Goal: Information Seeking & Learning: Learn about a topic

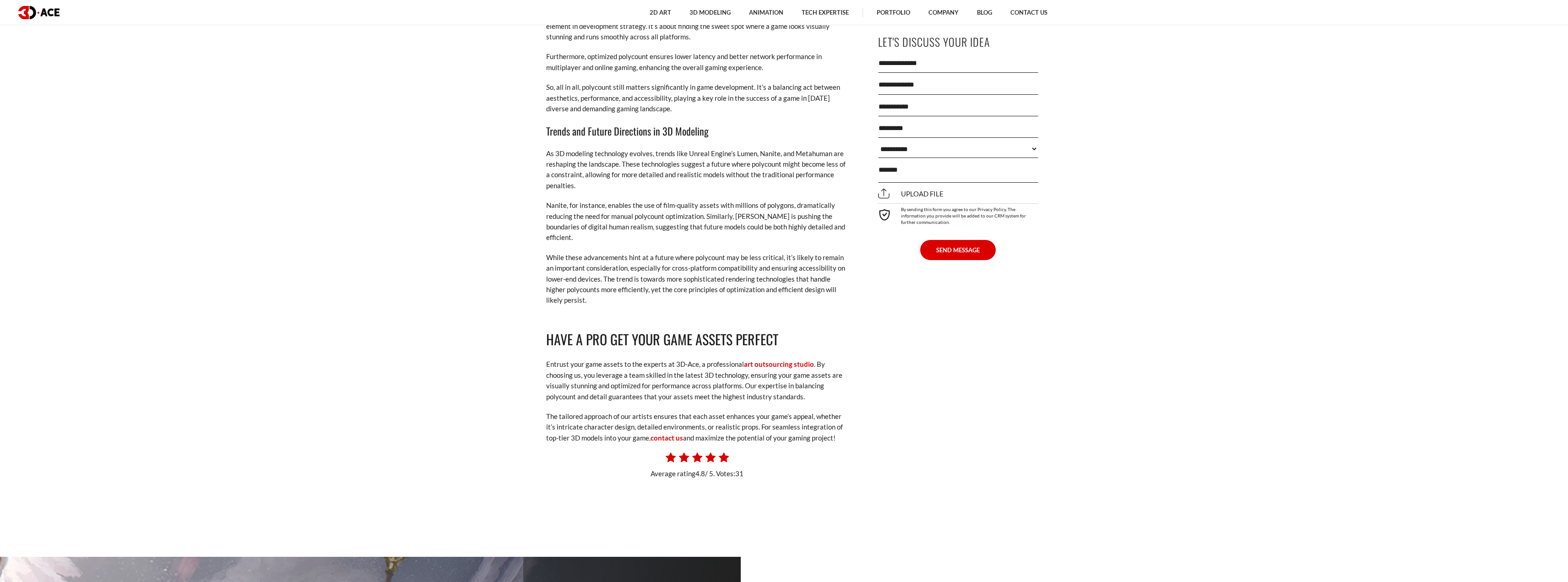
scroll to position [5969, 0]
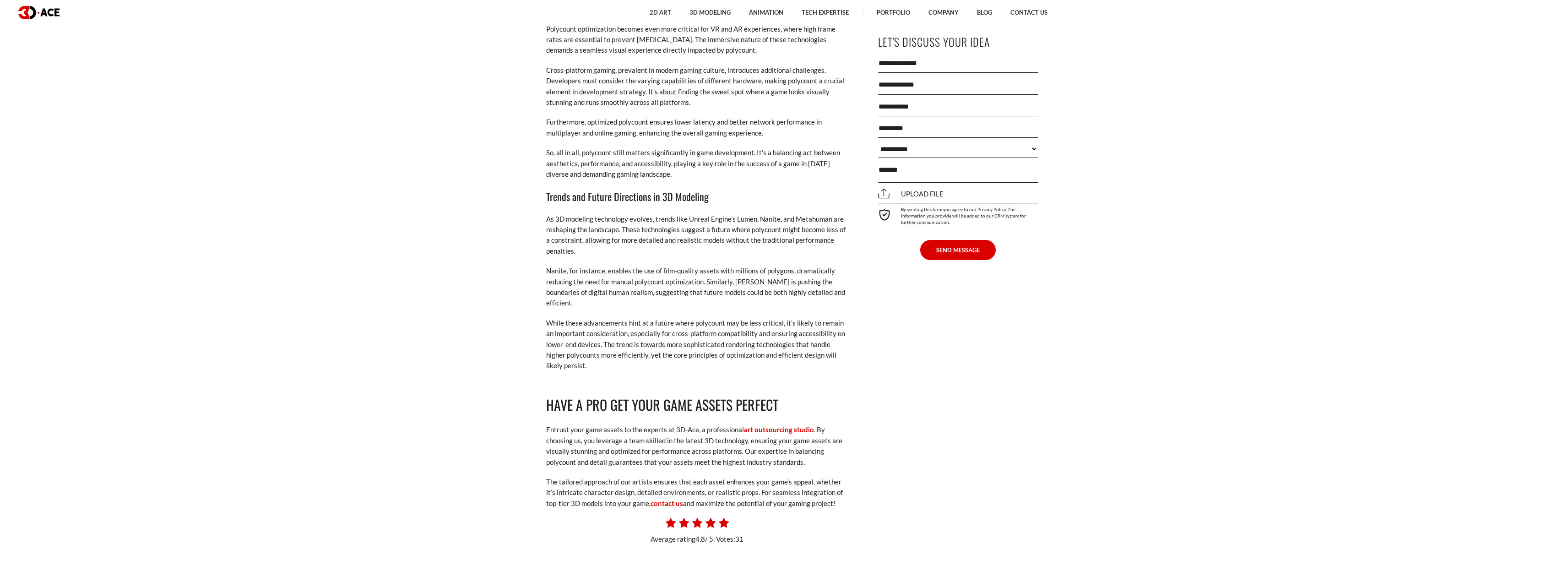
drag, startPoint x: 1565, startPoint y: 242, endPoint x: 1549, endPoint y: 252, distance: 18.9
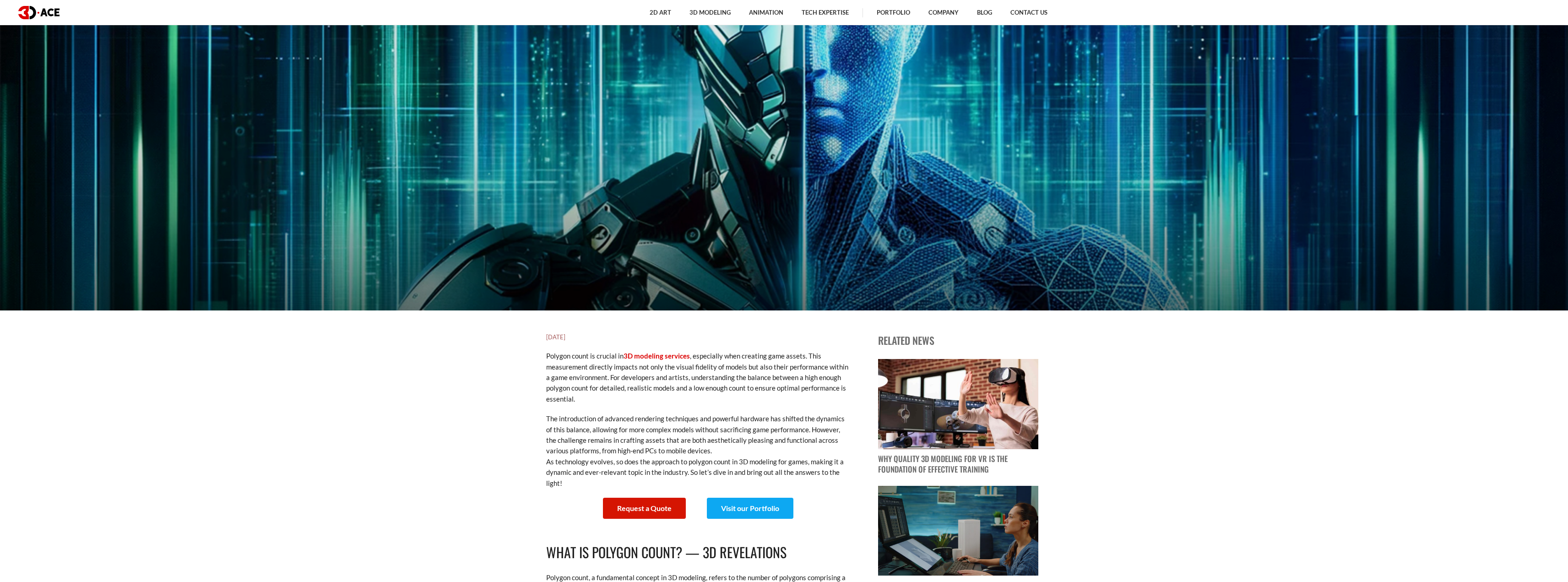
scroll to position [277, 0]
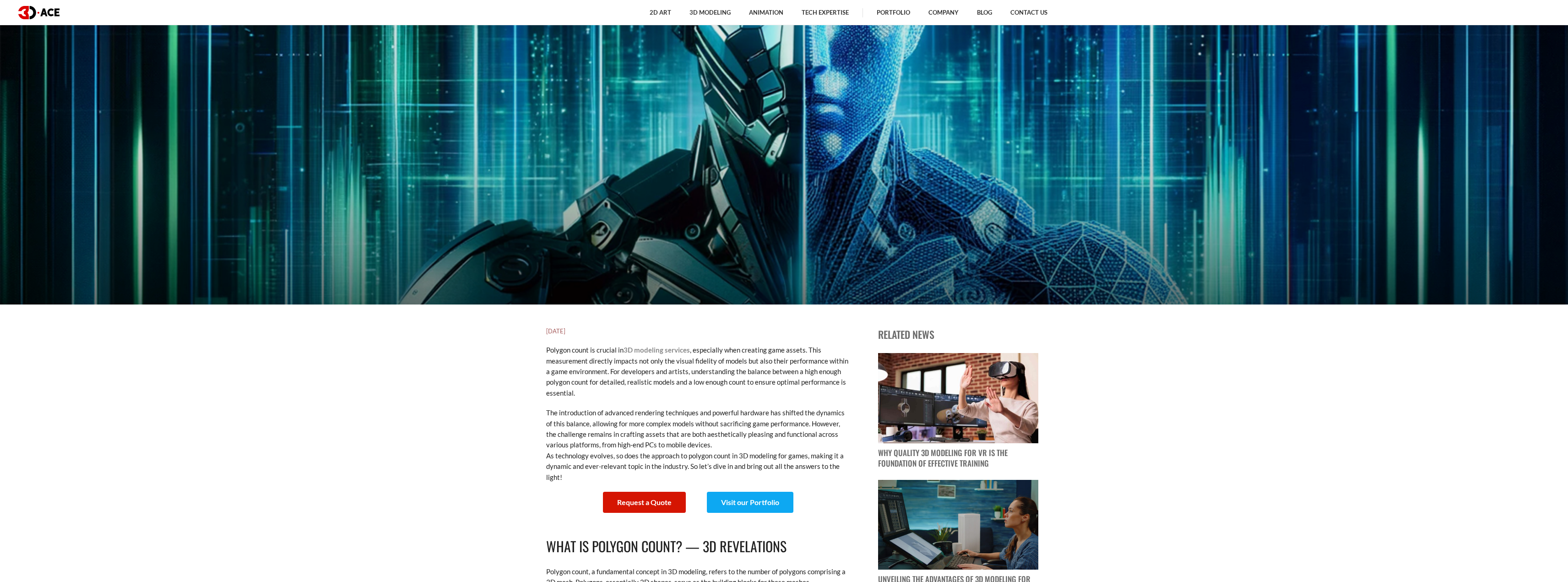
click at [656, 349] on link "3D modeling services" at bounding box center [656, 350] width 66 height 8
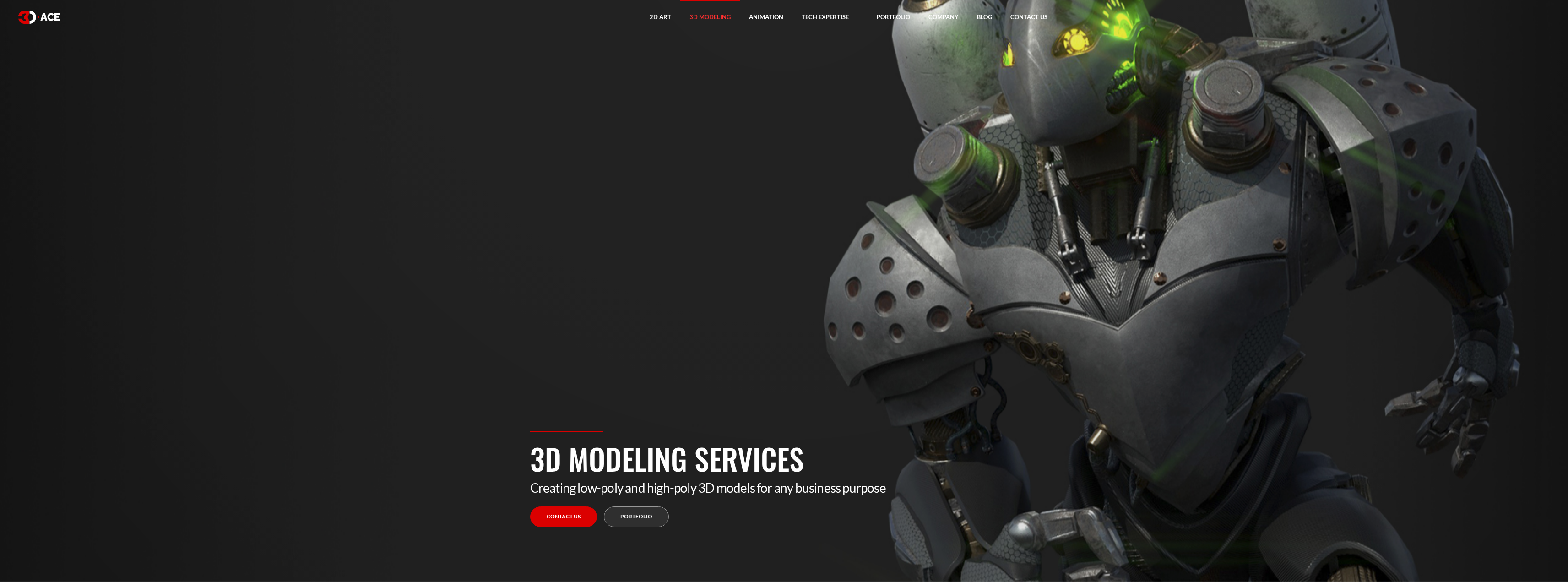
click at [644, 515] on link "Portfolio" at bounding box center [636, 517] width 65 height 21
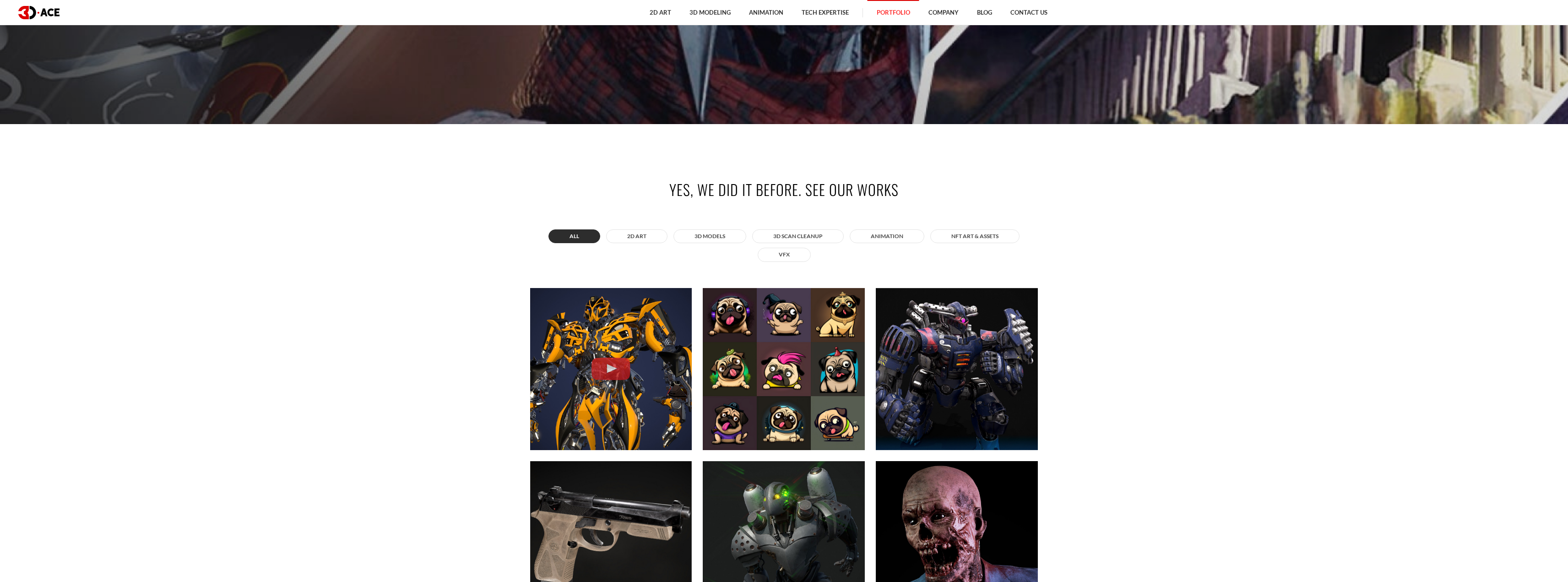
scroll to position [503, 0]
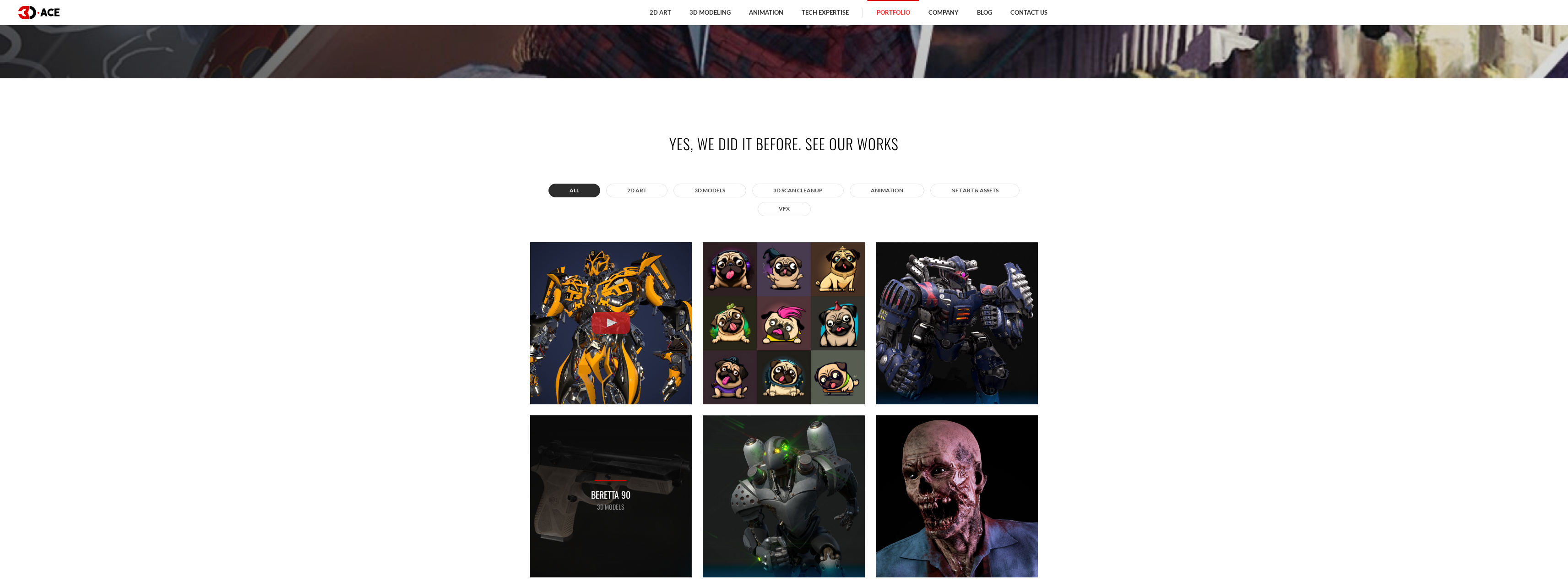
click at [544, 474] on div "Beretta 90 3D MODELS" at bounding box center [611, 496] width 162 height 162
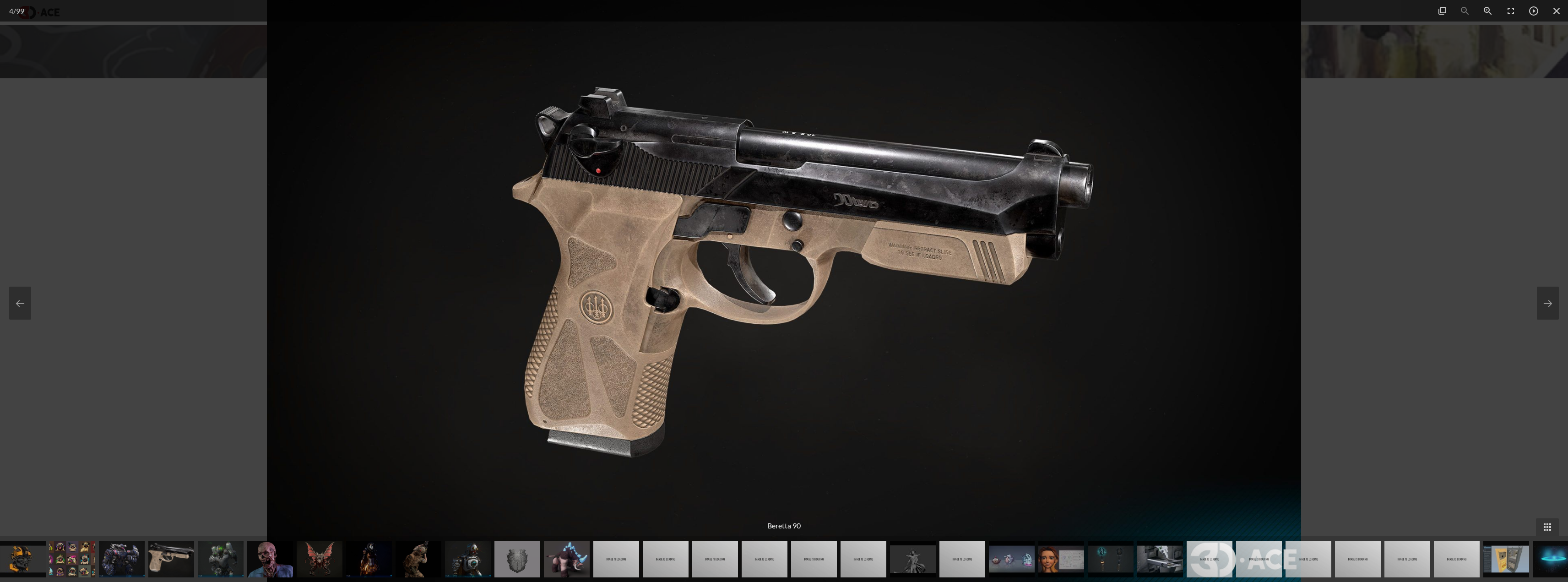
click at [1411, 191] on div at bounding box center [784, 291] width 1568 height 582
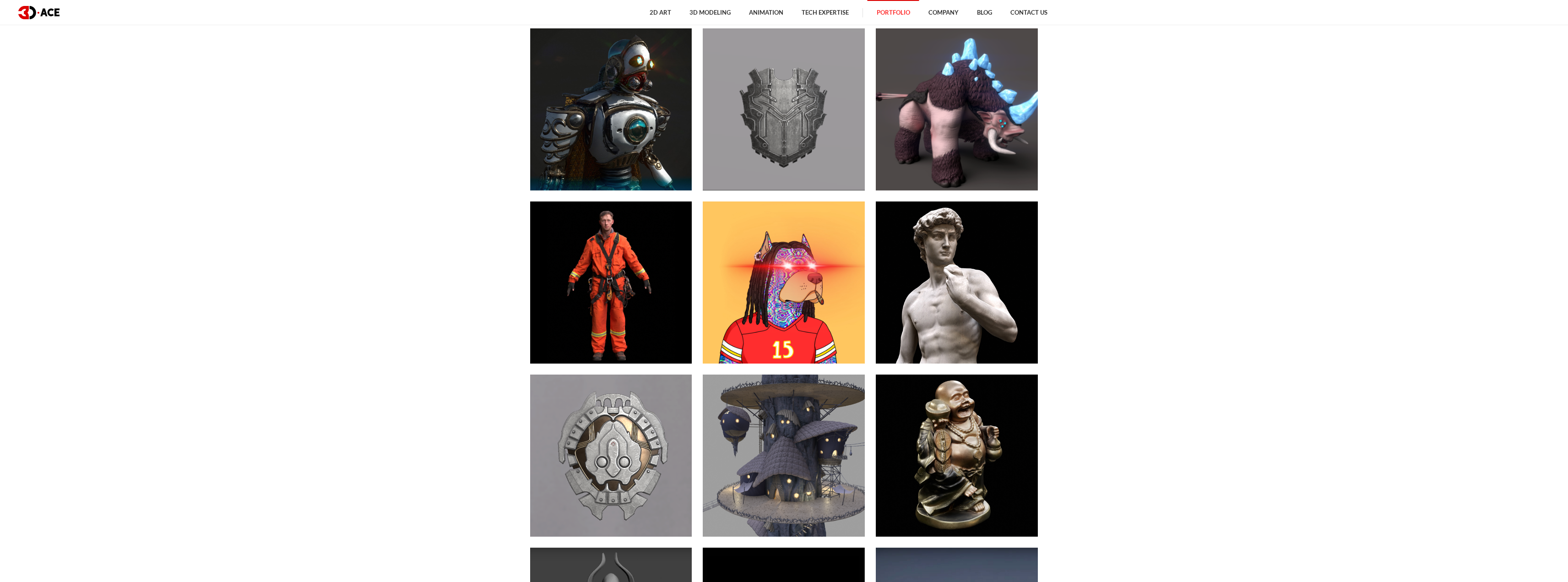
scroll to position [1282, 0]
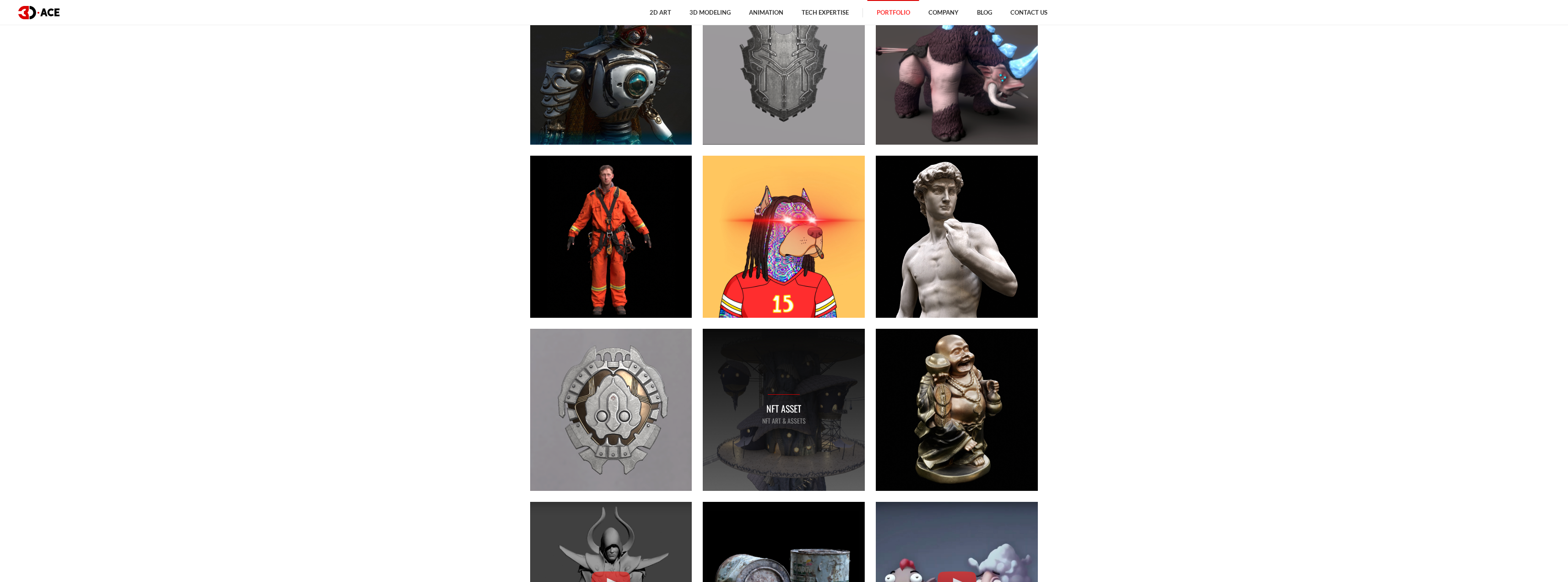
click at [803, 363] on div "NFT asset NFT art & assets" at bounding box center [784, 409] width 162 height 162
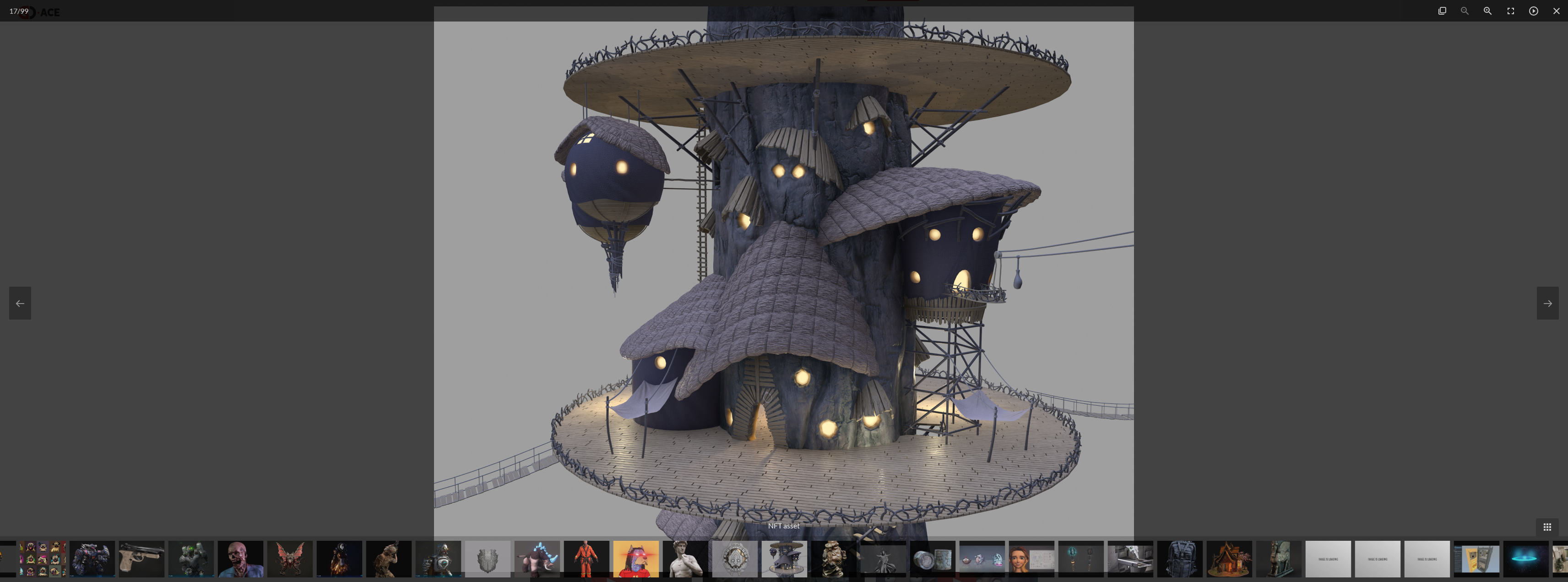
click at [1387, 299] on div at bounding box center [784, 291] width 1568 height 582
click at [1312, 298] on div at bounding box center [784, 291] width 1568 height 582
click at [1556, 4] on span at bounding box center [1556, 10] width 23 height 21
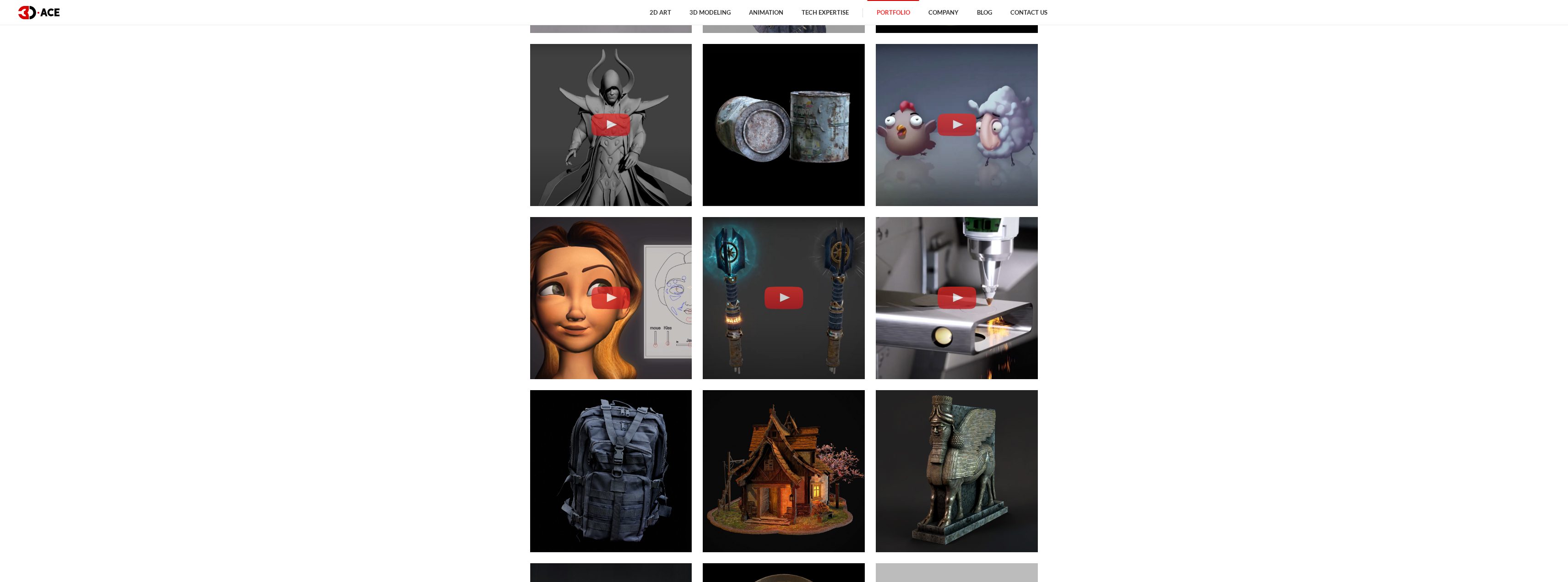
scroll to position [1923, 0]
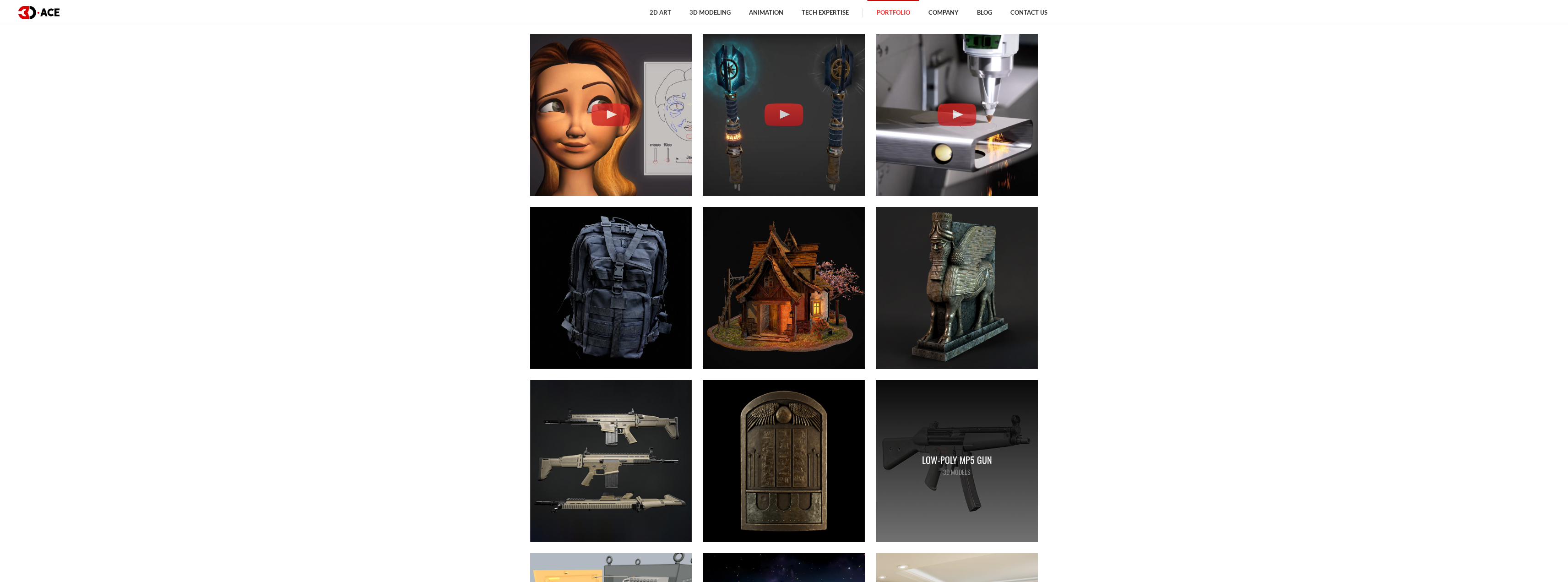
click at [949, 416] on div "Low-poly MP5 gun 3D MODELS" at bounding box center [957, 461] width 162 height 162
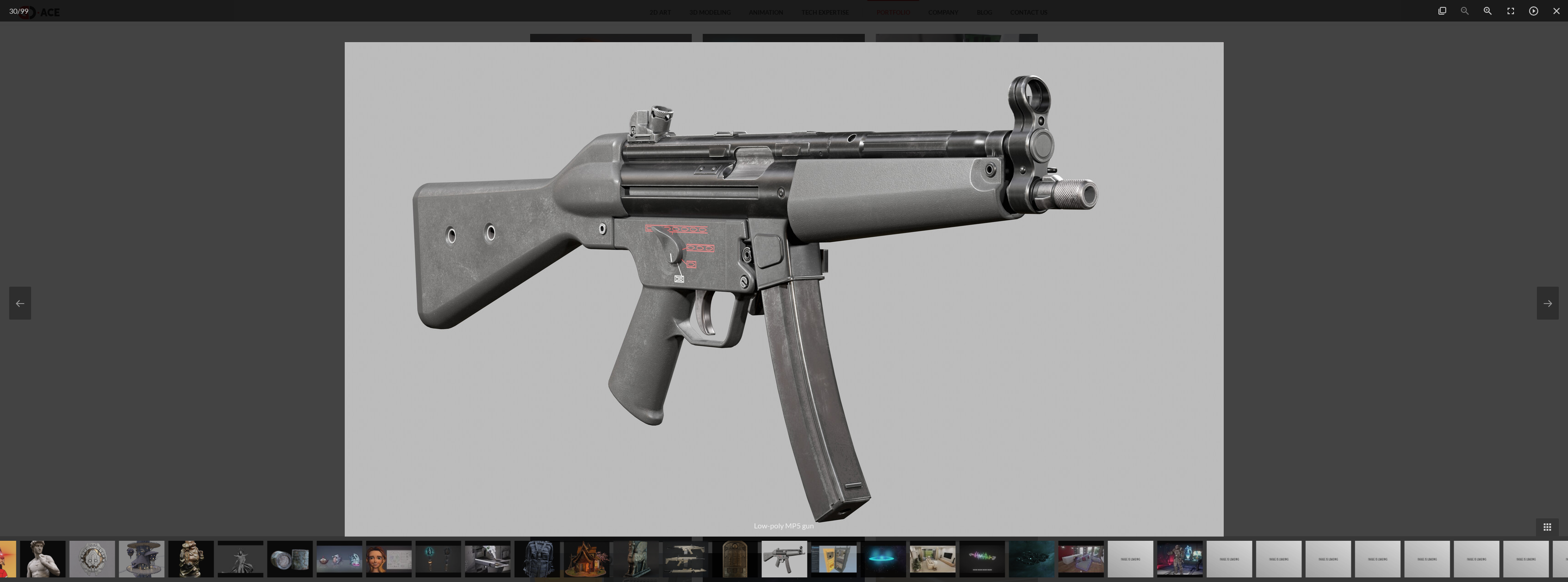
click at [1395, 200] on div at bounding box center [784, 291] width 1568 height 582
click at [1560, 11] on span at bounding box center [1556, 10] width 23 height 21
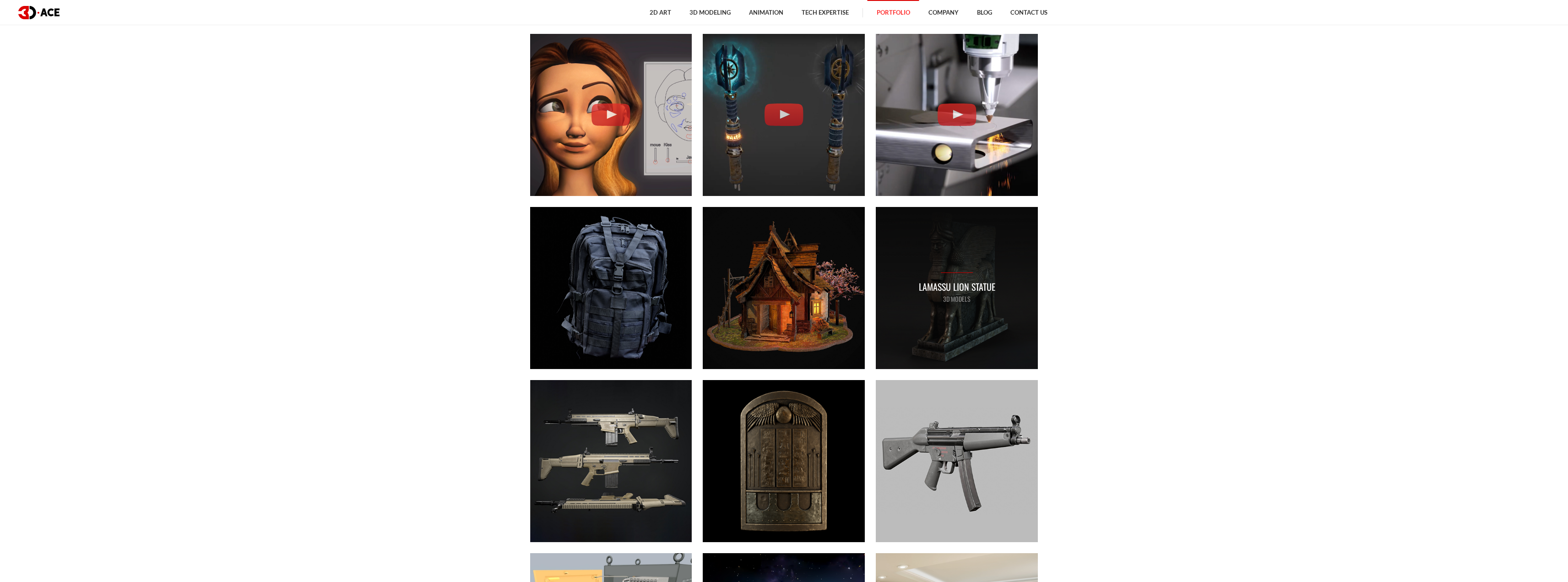
scroll to position [1968, 0]
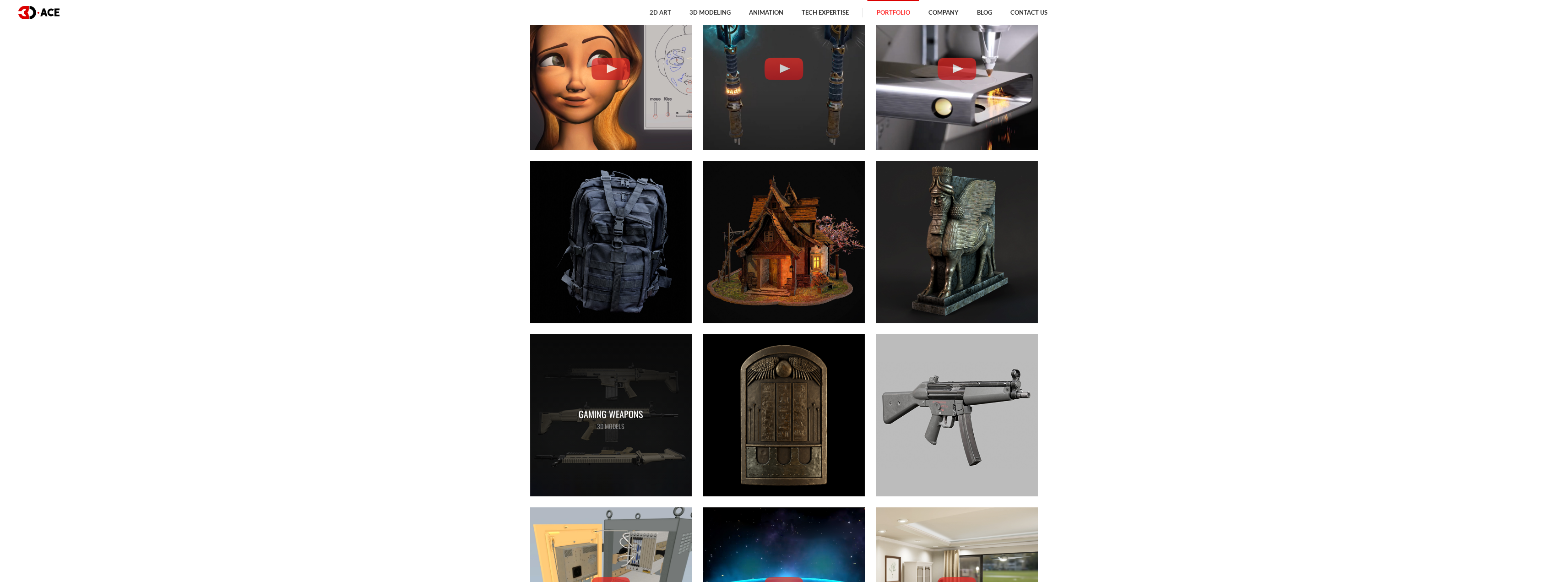
click at [618, 388] on div "Gaming Weapons 3D MODELS" at bounding box center [611, 415] width 162 height 162
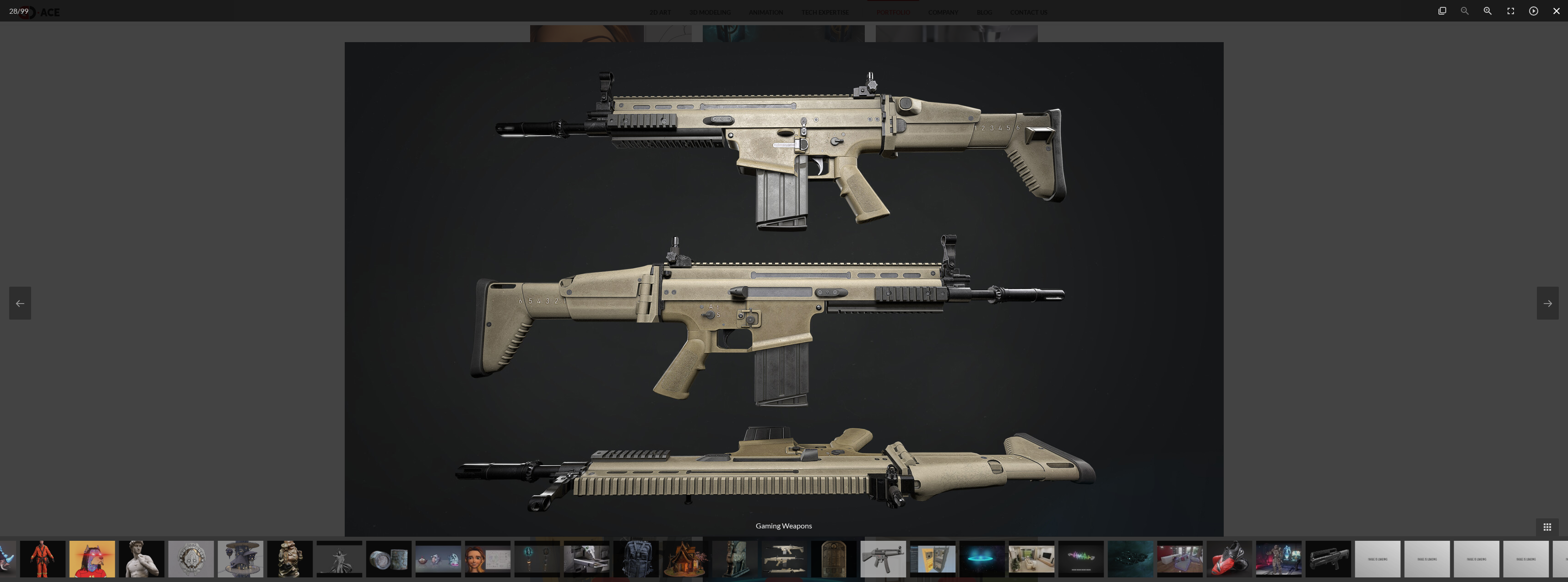
click at [1553, 10] on span at bounding box center [1556, 10] width 23 height 21
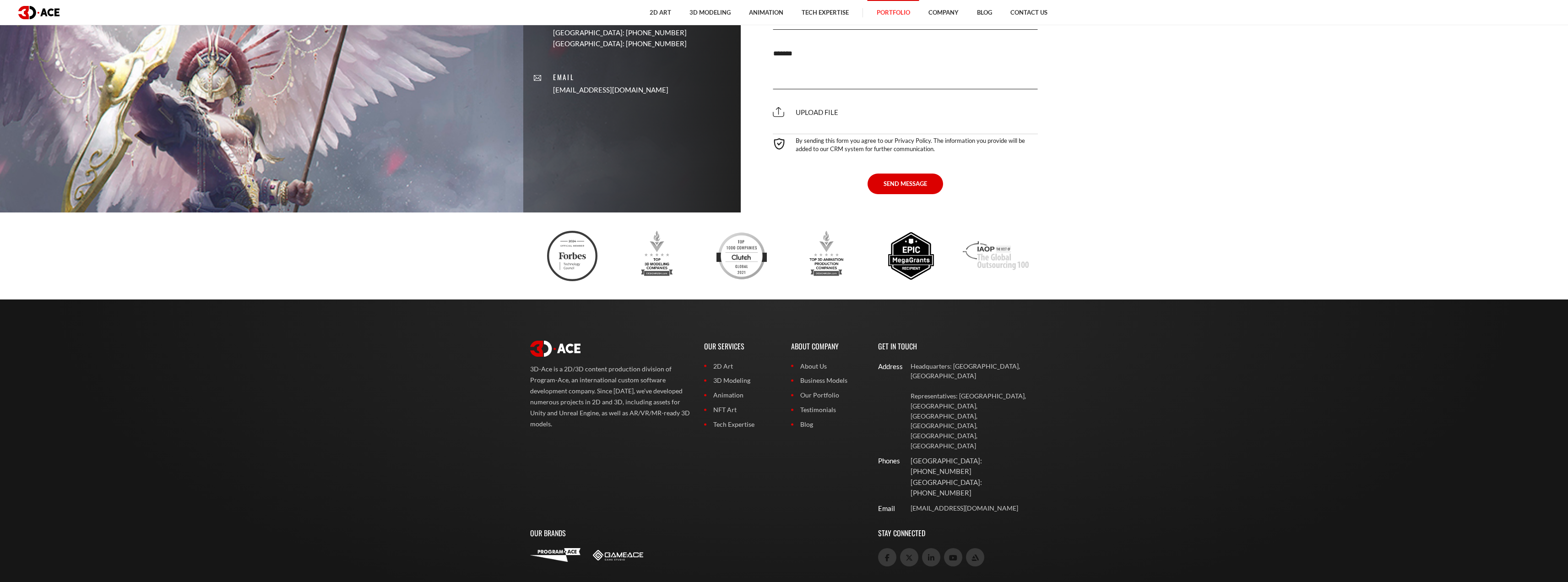
scroll to position [6668, 0]
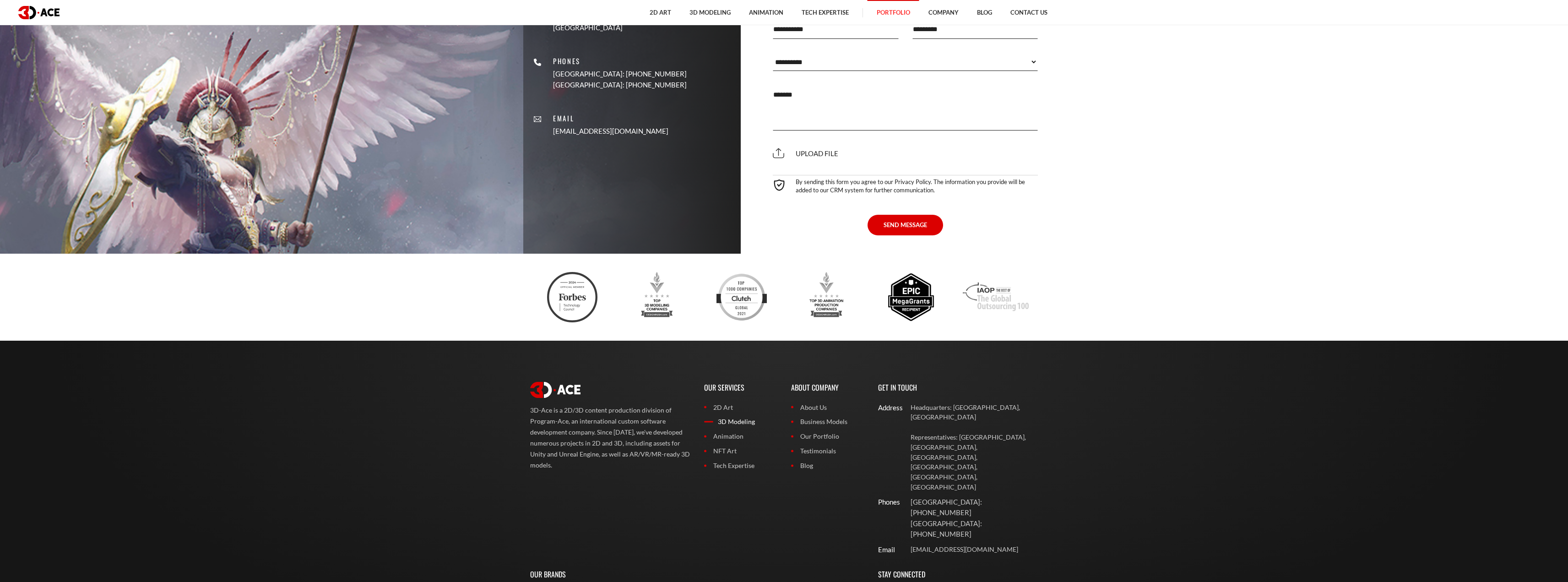
click at [742, 423] on link "3D Modeling" at bounding box center [740, 421] width 73 height 10
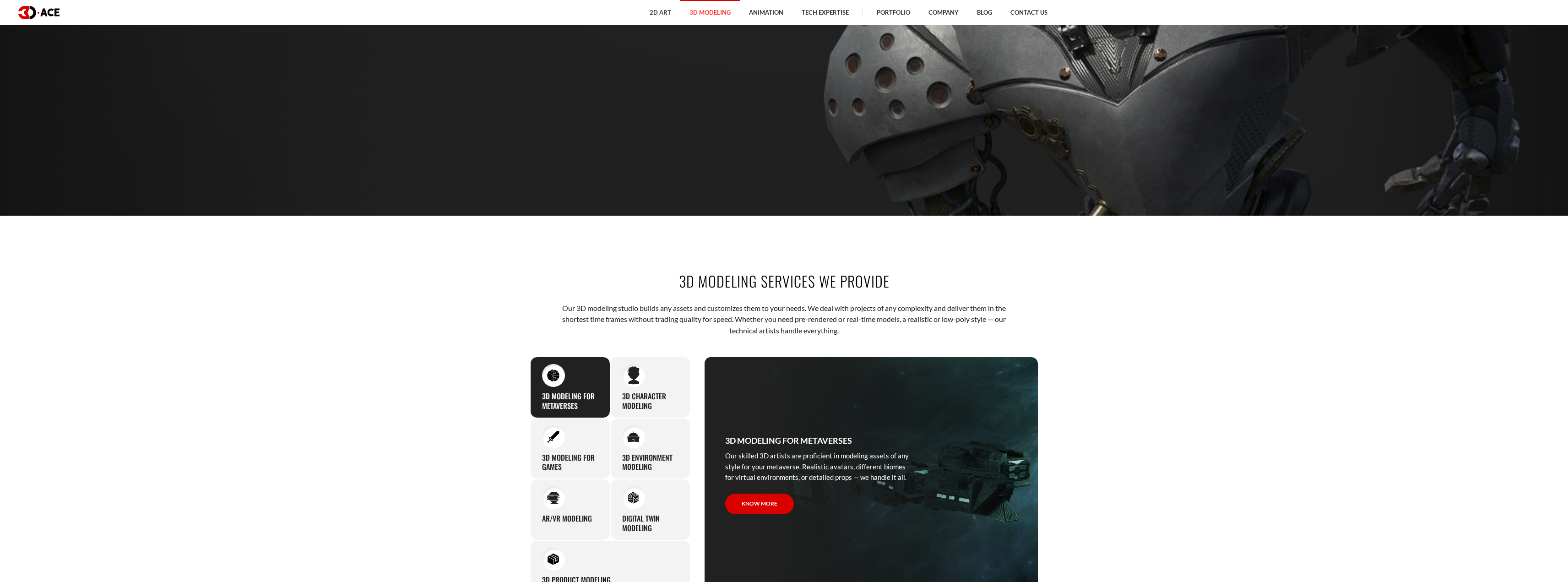
scroll to position [412, 0]
